Goal: Task Accomplishment & Management: Complete application form

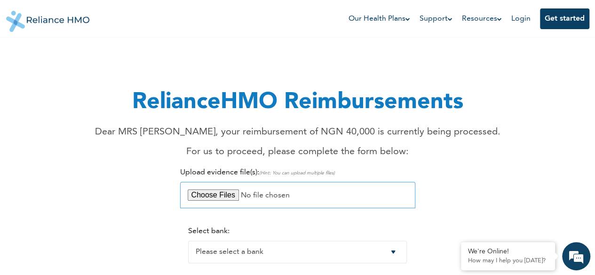
click at [215, 197] on input "file" at bounding box center [297, 195] width 235 height 26
type input "C:\fakepath\CamScanner_08-11-2025_17.46[1].pdf"
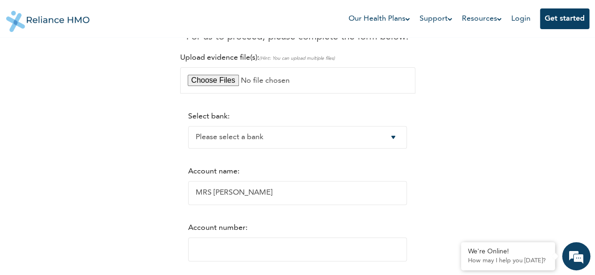
scroll to position [123, 0]
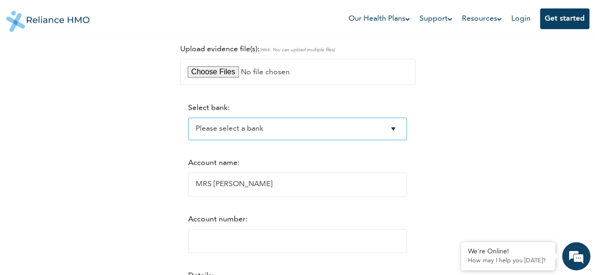
click at [398, 130] on select "Please select a bank Access Bank Plc. Citibank Nigeria Limited Access Bank (Dia…" at bounding box center [297, 129] width 219 height 23
select select "9"
click at [188, 118] on select "Please select a bank Access Bank Plc. Citibank Nigeria Limited Access Bank (Dia…" at bounding box center [297, 129] width 219 height 23
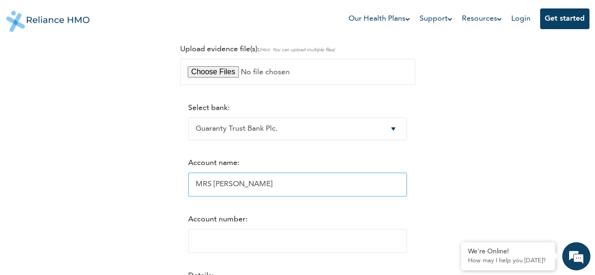
click at [244, 186] on input "MRS [PERSON_NAME]" at bounding box center [297, 185] width 219 height 24
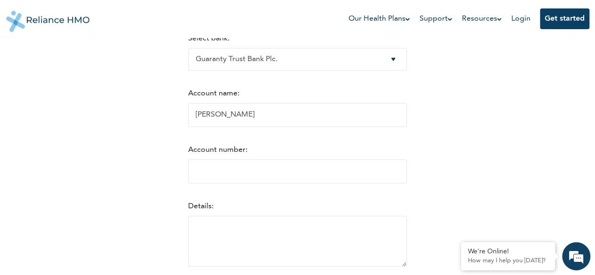
scroll to position [194, 0]
type input "[PERSON_NAME]"
click at [265, 172] on input "Account number:" at bounding box center [297, 171] width 219 height 24
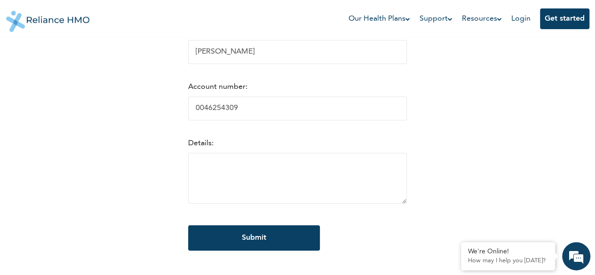
scroll to position [257, 0]
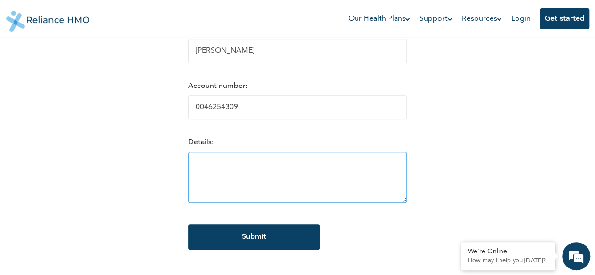
type input "0046254309"
click at [279, 191] on textarea at bounding box center [297, 177] width 219 height 51
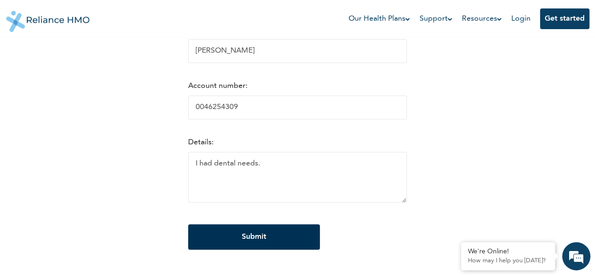
type textarea "I had dental needs."
click at [254, 245] on input "Submit" at bounding box center [254, 236] width 132 height 25
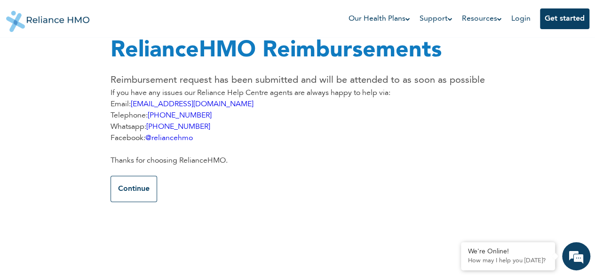
scroll to position [0, 0]
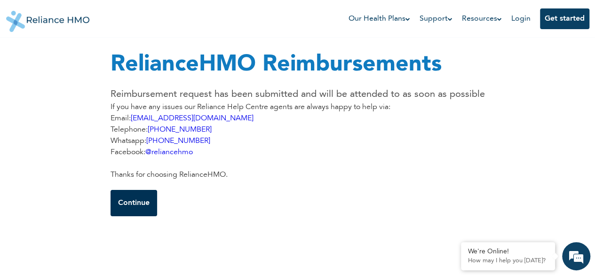
drag, startPoint x: 598, startPoint y: 136, endPoint x: 125, endPoint y: 207, distance: 479.0
click at [125, 207] on button "Continue" at bounding box center [134, 203] width 47 height 26
